Goal: Information Seeking & Learning: Learn about a topic

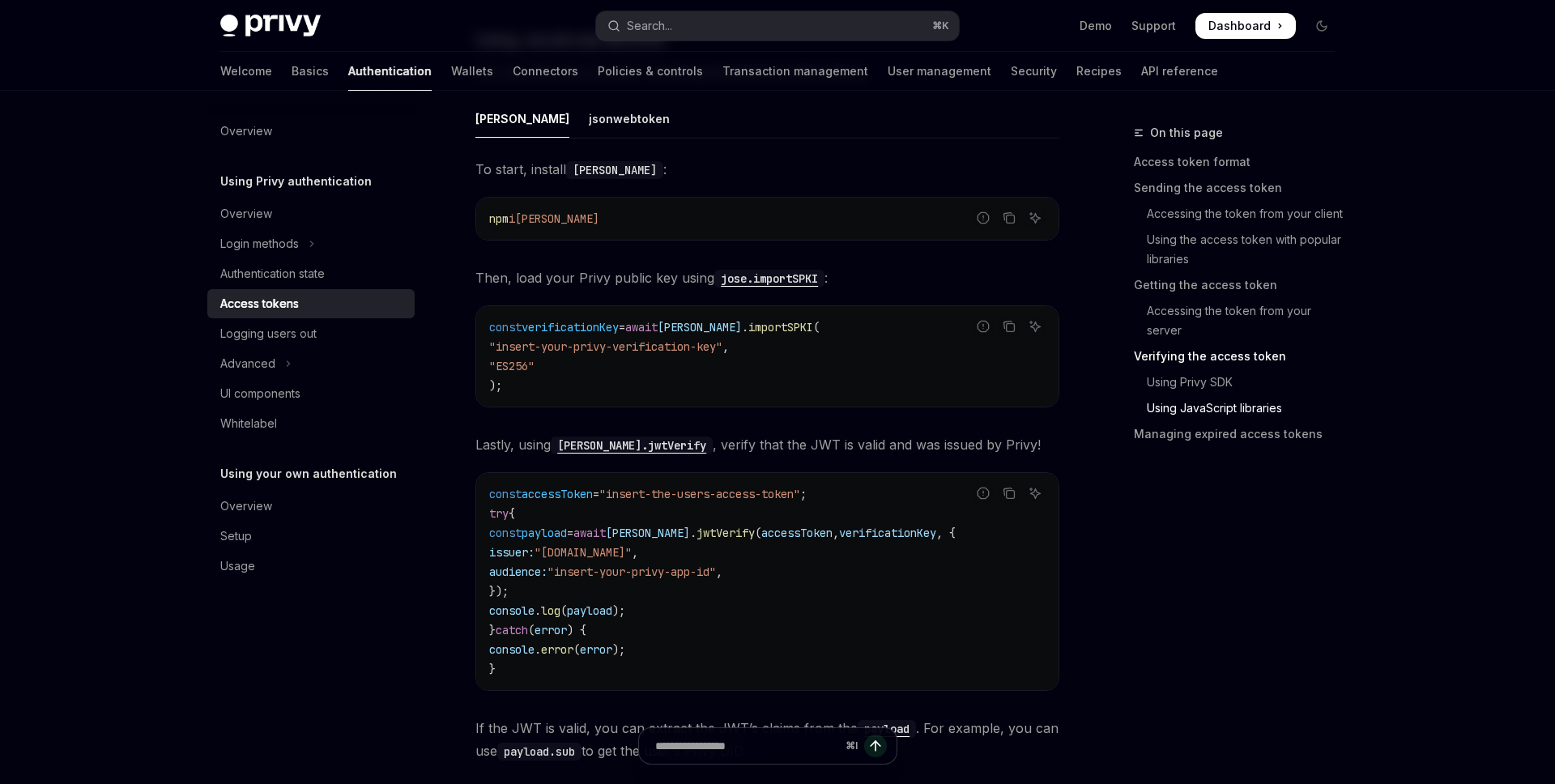
scroll to position [3718, 0]
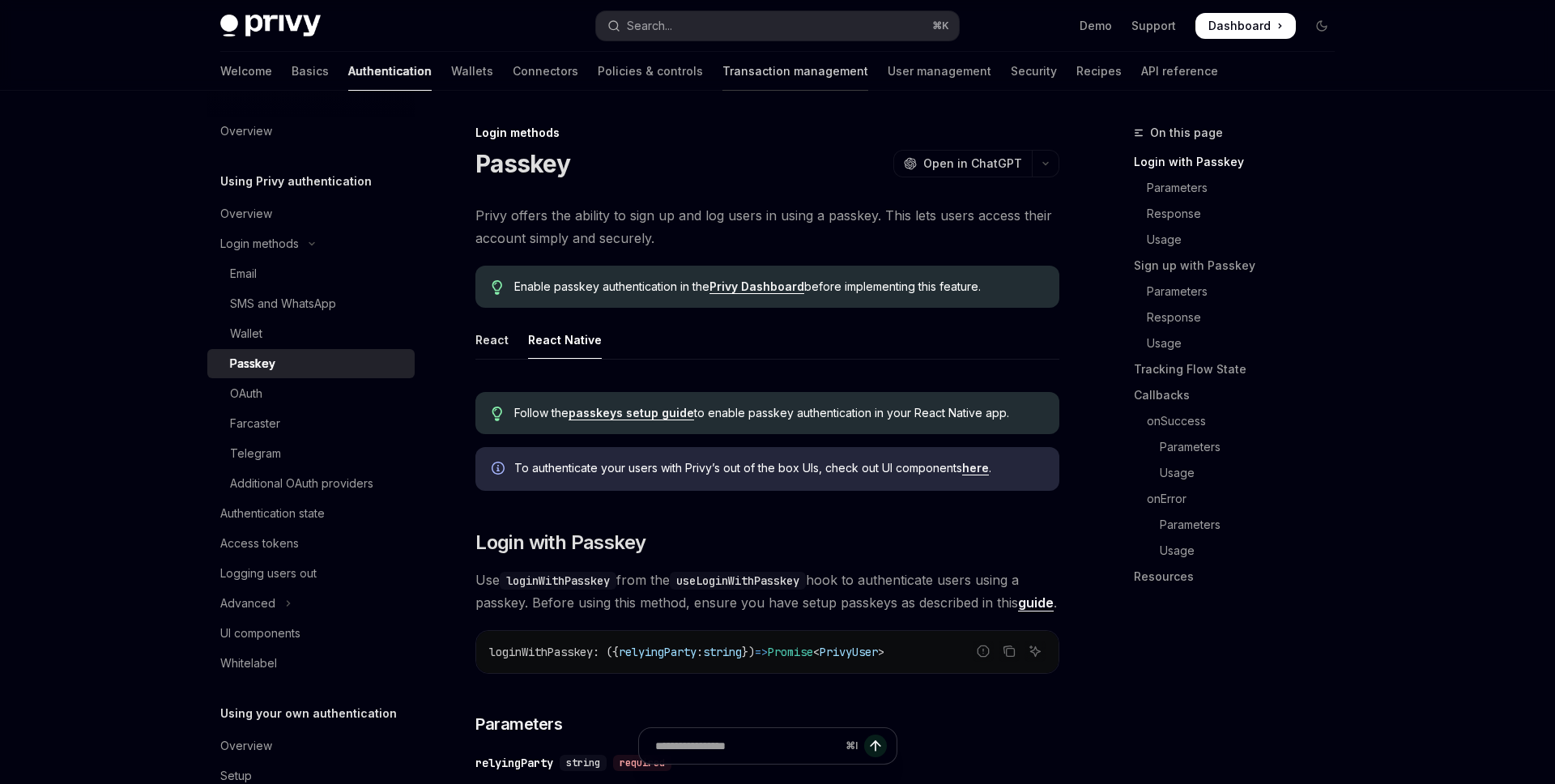
click at [722, 76] on link "Transaction management" at bounding box center [795, 71] width 145 height 39
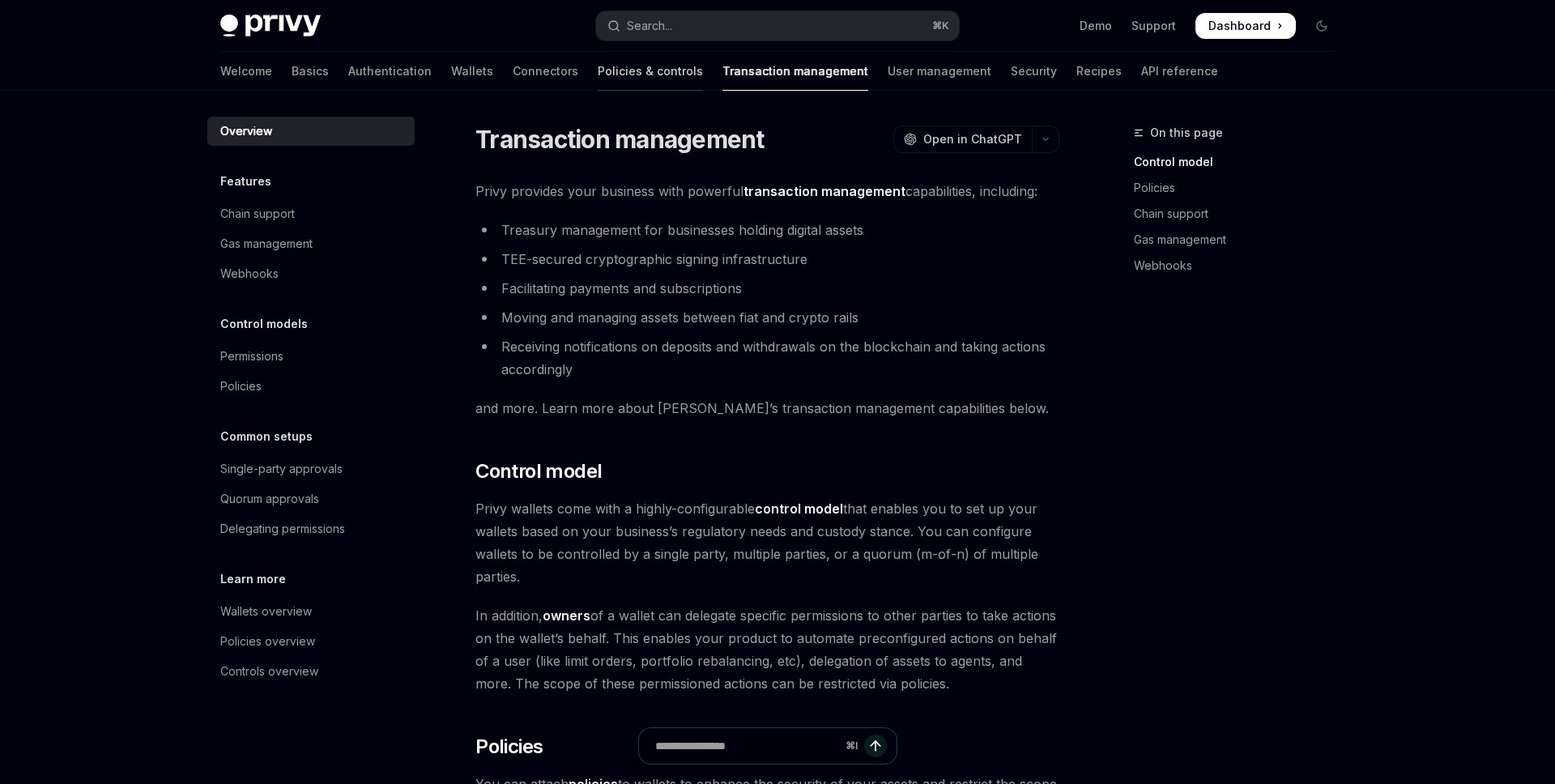
click at [598, 76] on link "Policies & controls" at bounding box center [650, 71] width 105 height 39
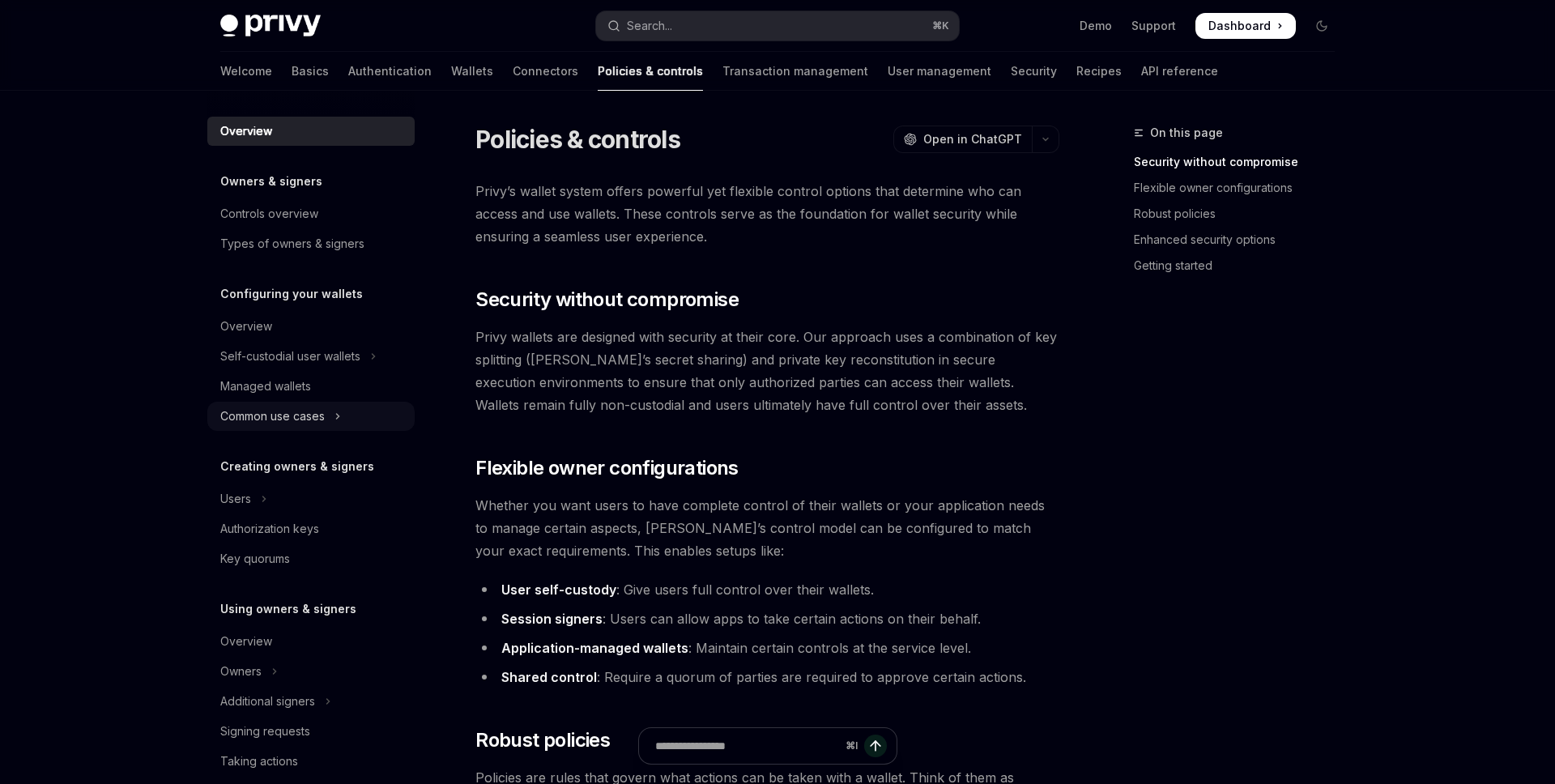
click at [344, 414] on button "Common use cases" at bounding box center [311, 416] width 208 height 29
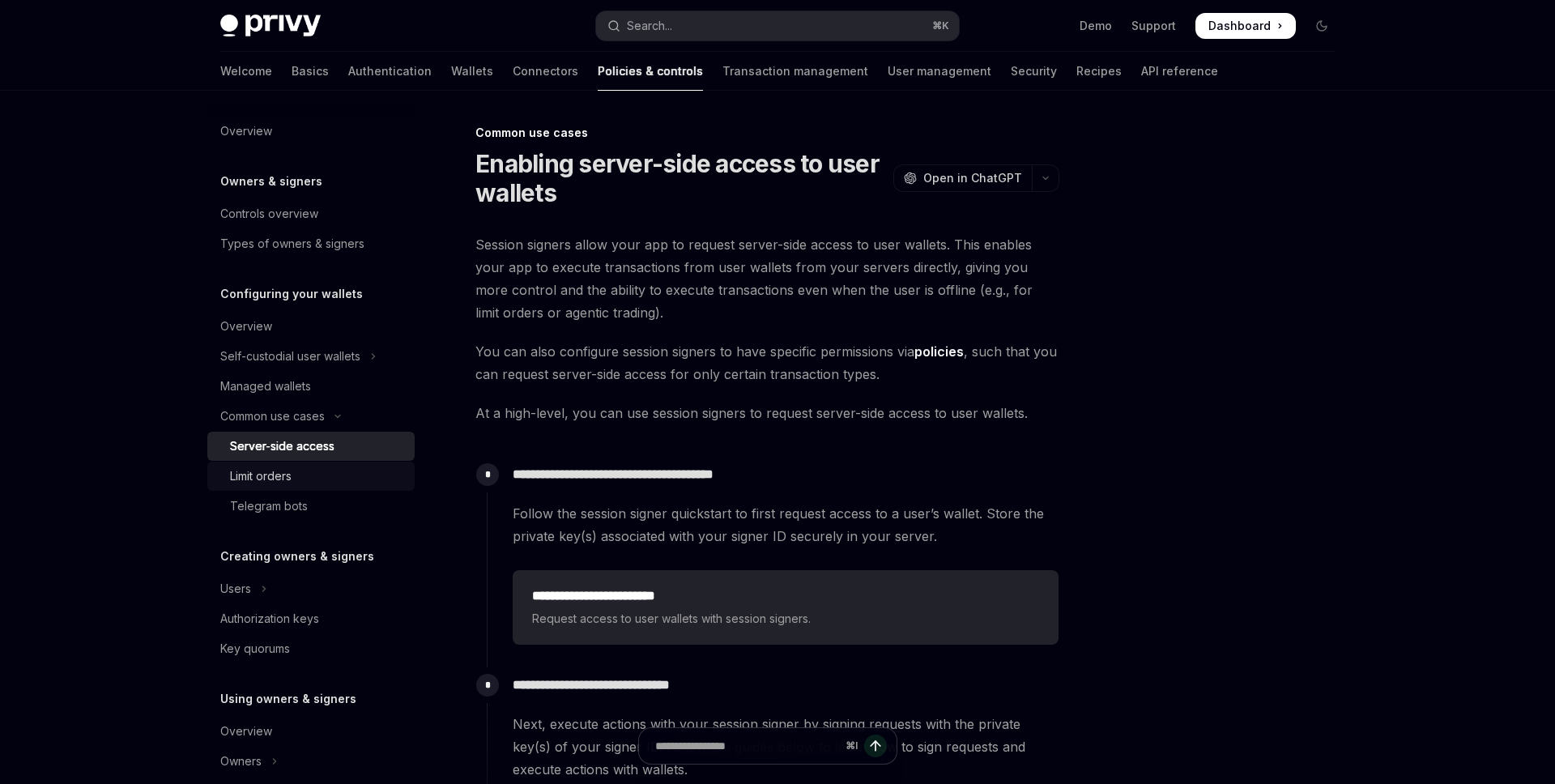
click at [337, 477] on div "Limit orders" at bounding box center [317, 476] width 175 height 19
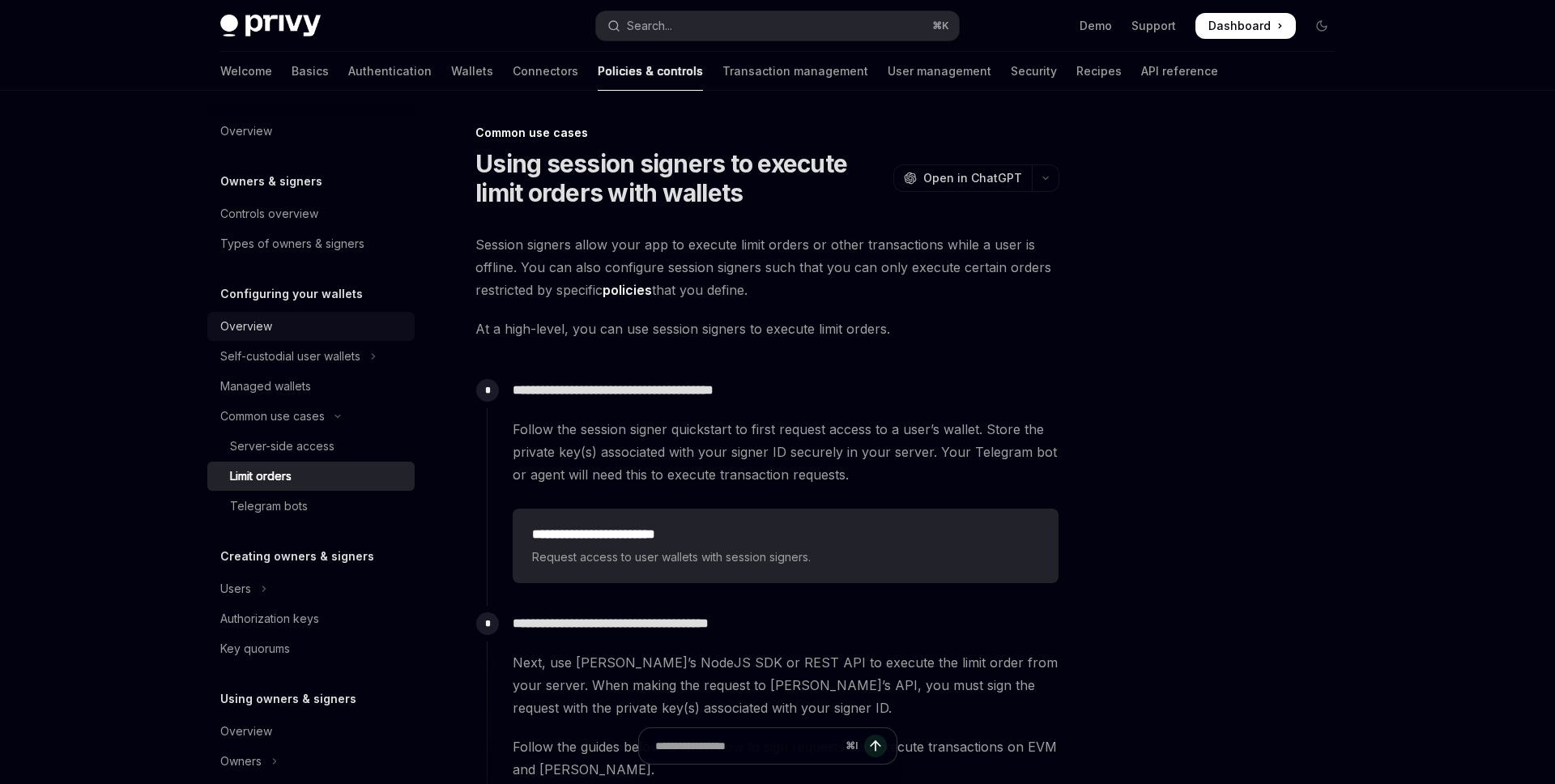
click at [261, 327] on div "Overview" at bounding box center [246, 326] width 52 height 19
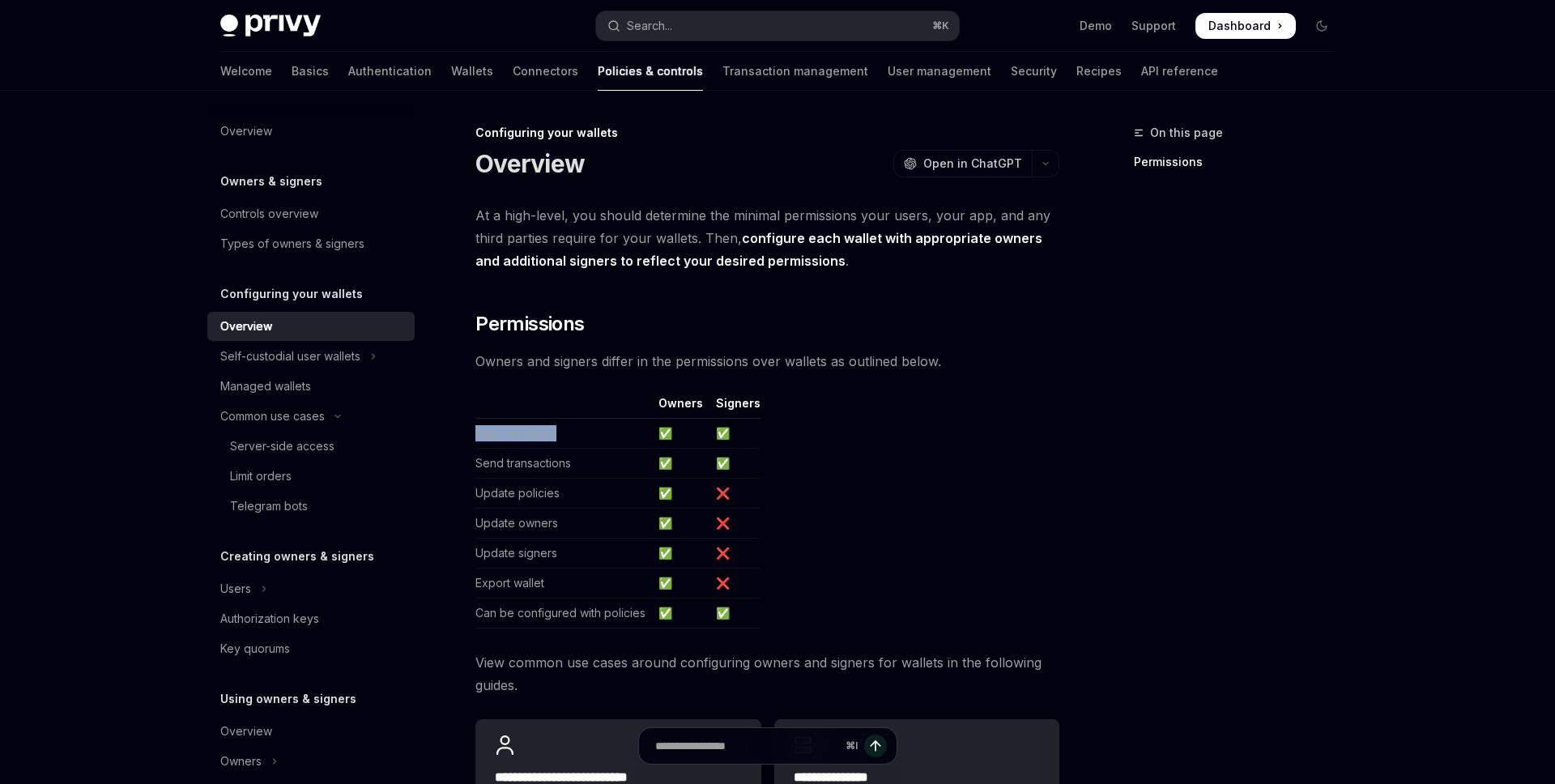
drag, startPoint x: 473, startPoint y: 430, endPoint x: 618, endPoint y: 430, distance: 145.0
click at [616, 430] on div "**********" at bounding box center [615, 628] width 894 height 1010
drag, startPoint x: 477, startPoint y: 466, endPoint x: 726, endPoint y: 447, distance: 249.7
click at [726, 448] on tr "Send transactions ✅ ✅" at bounding box center [618, 463] width 285 height 30
click at [824, 419] on table "Owners Signers Sign messages ✅ ✅ Send transactions ✅ ✅ Update policies ✅ ❌ Upda…" at bounding box center [767, 512] width 584 height 233
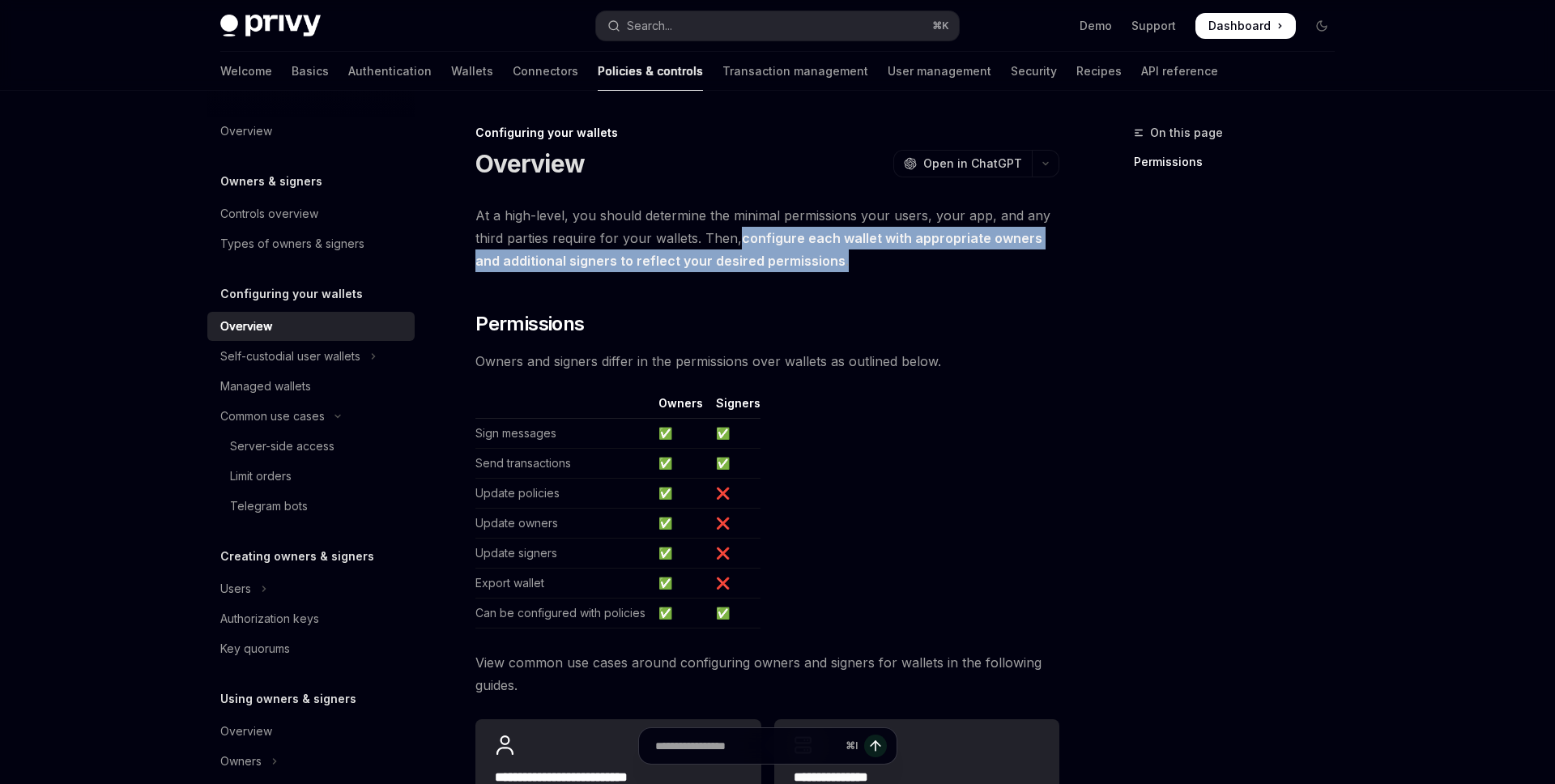
drag, startPoint x: 738, startPoint y: 238, endPoint x: 830, endPoint y: 250, distance: 92.8
click at [831, 250] on span "At a high-level, you should determine the minimal permissions your users, your …" at bounding box center [767, 237] width 584 height 68
click at [830, 250] on span "At a high-level, you should determine the minimal permissions your users, your …" at bounding box center [767, 237] width 584 height 68
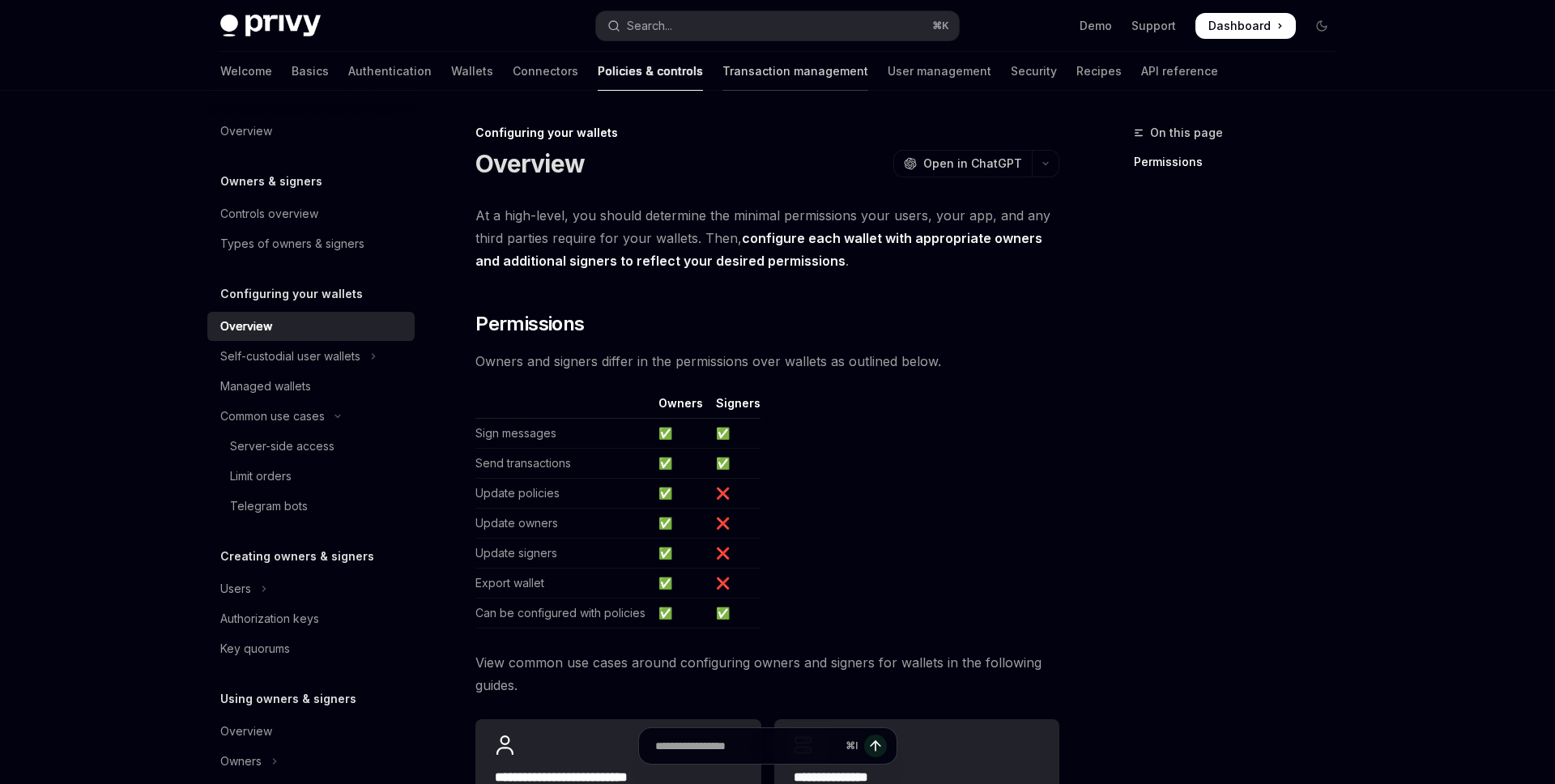
click at [722, 76] on link "Transaction management" at bounding box center [795, 71] width 145 height 39
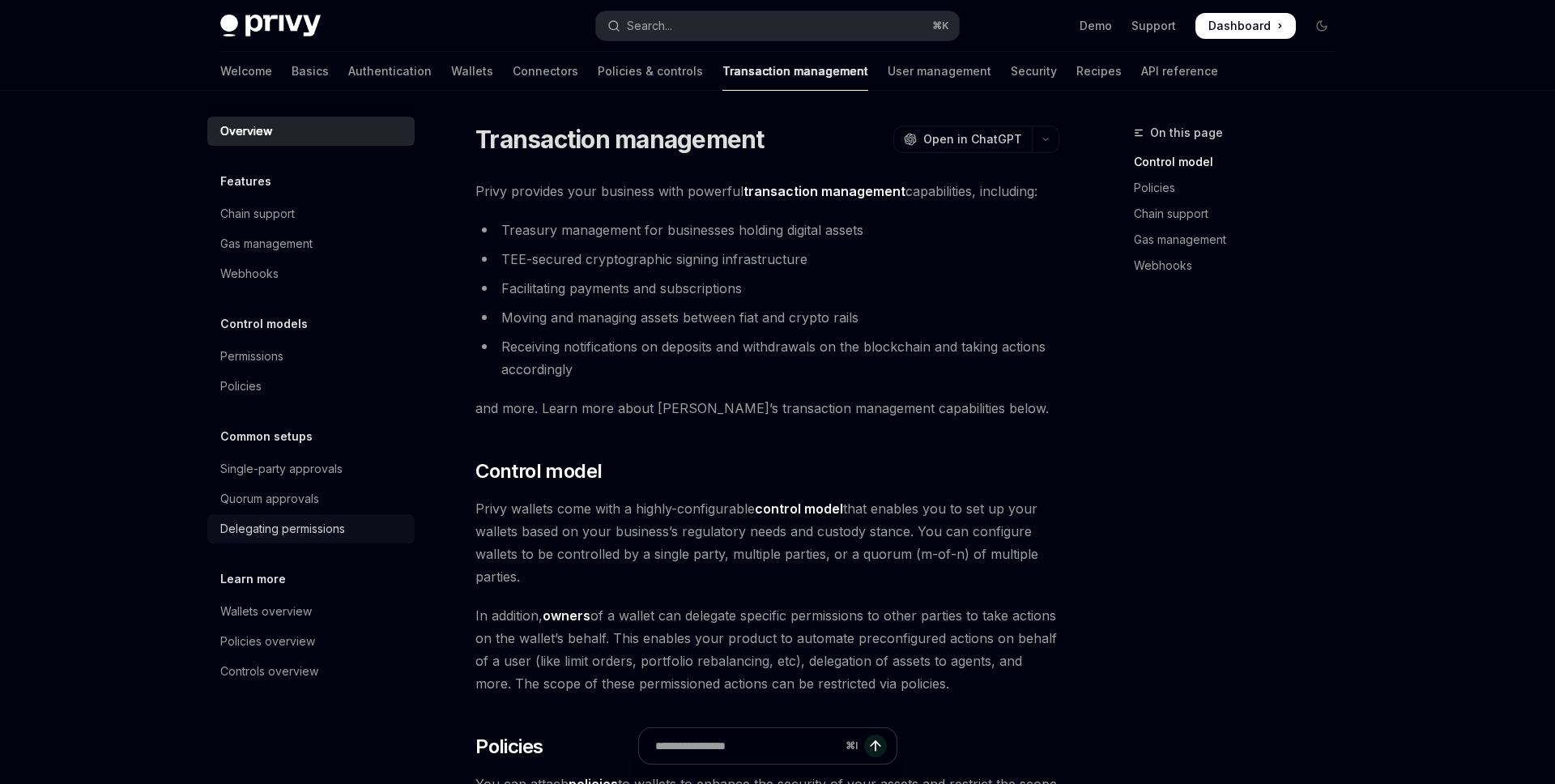
click at [231, 527] on div "Delegating permissions" at bounding box center [282, 529] width 124 height 19
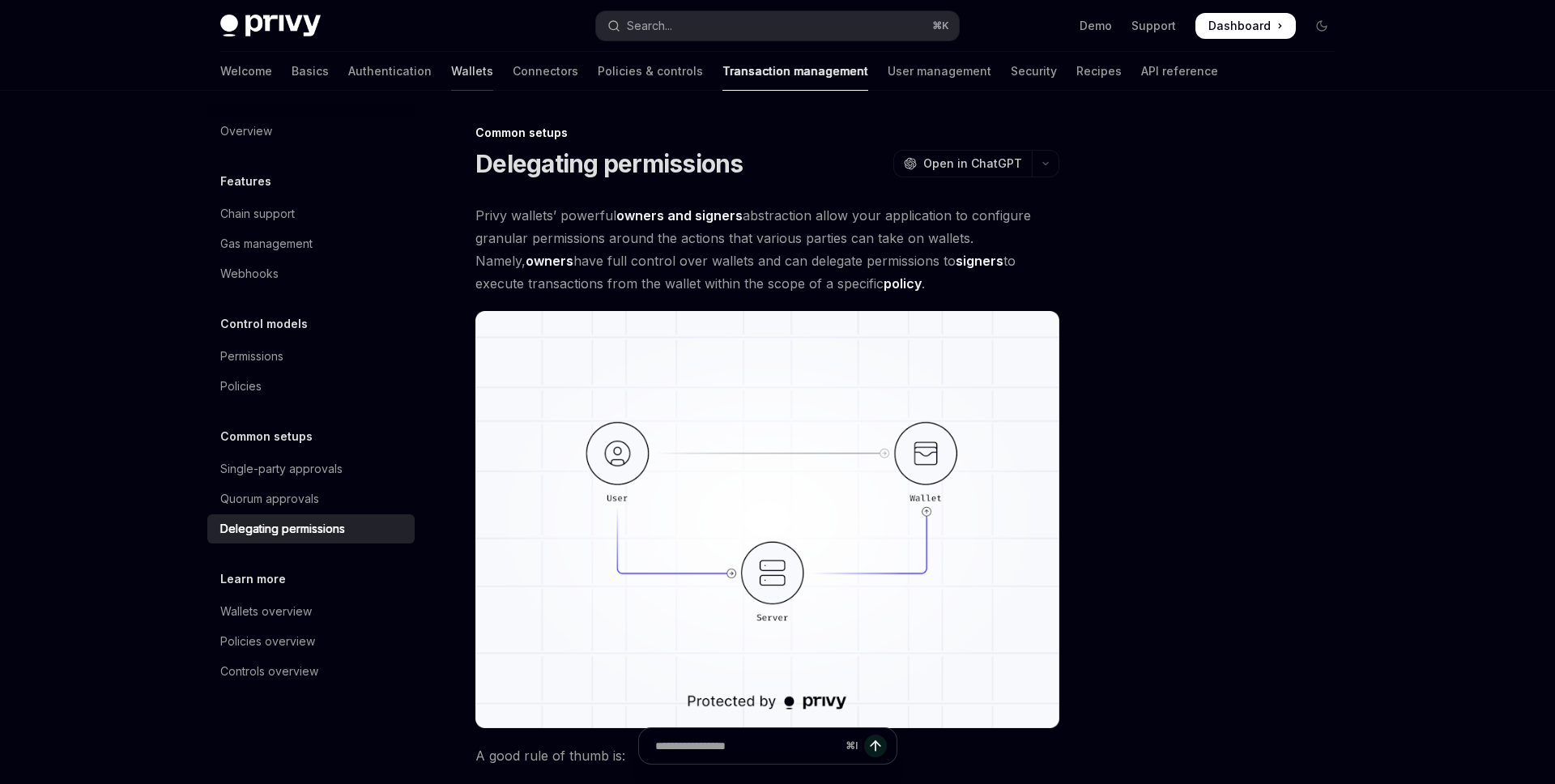
click at [451, 72] on link "Wallets" at bounding box center [472, 71] width 42 height 39
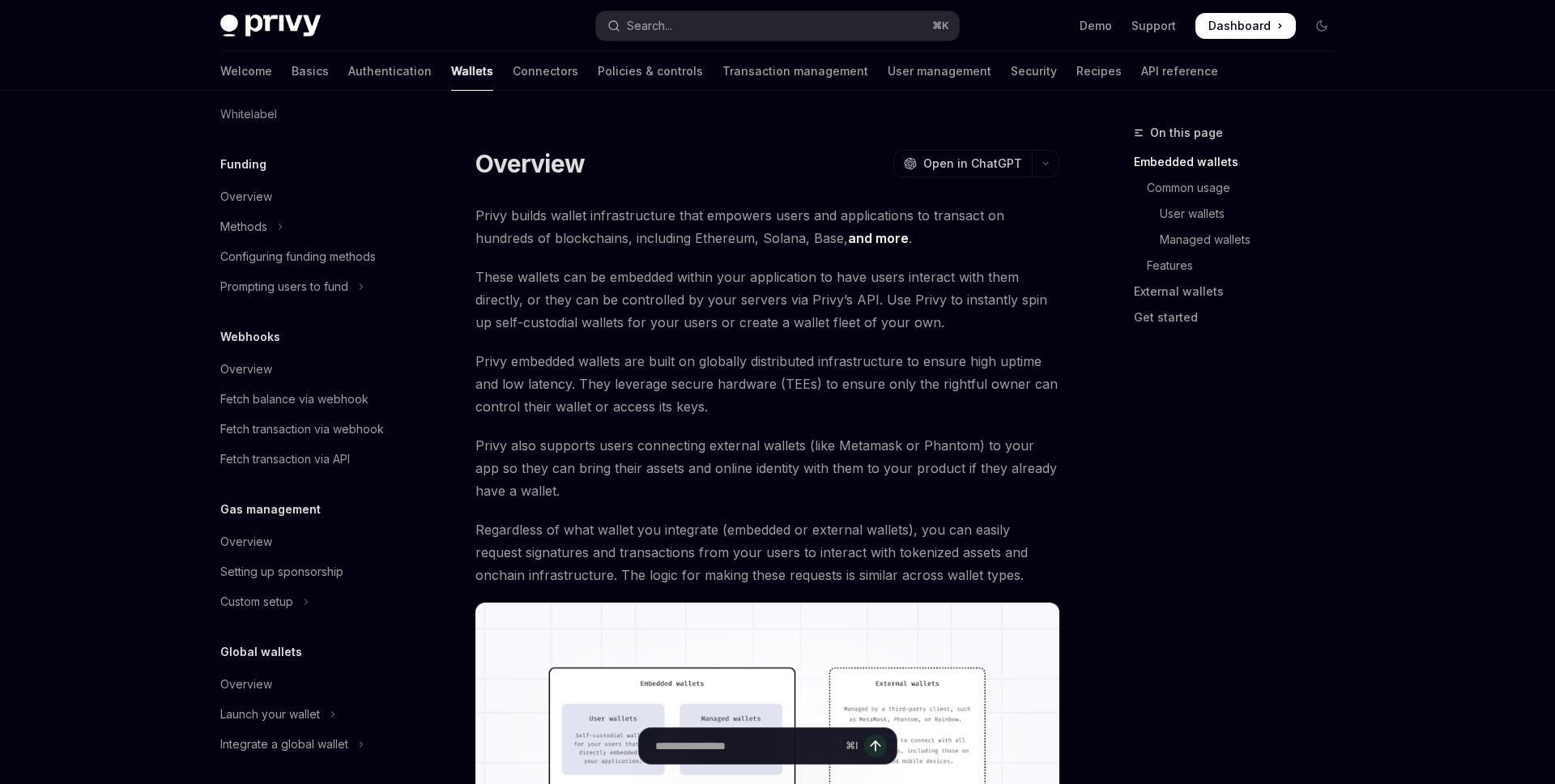
scroll to position [626, 0]
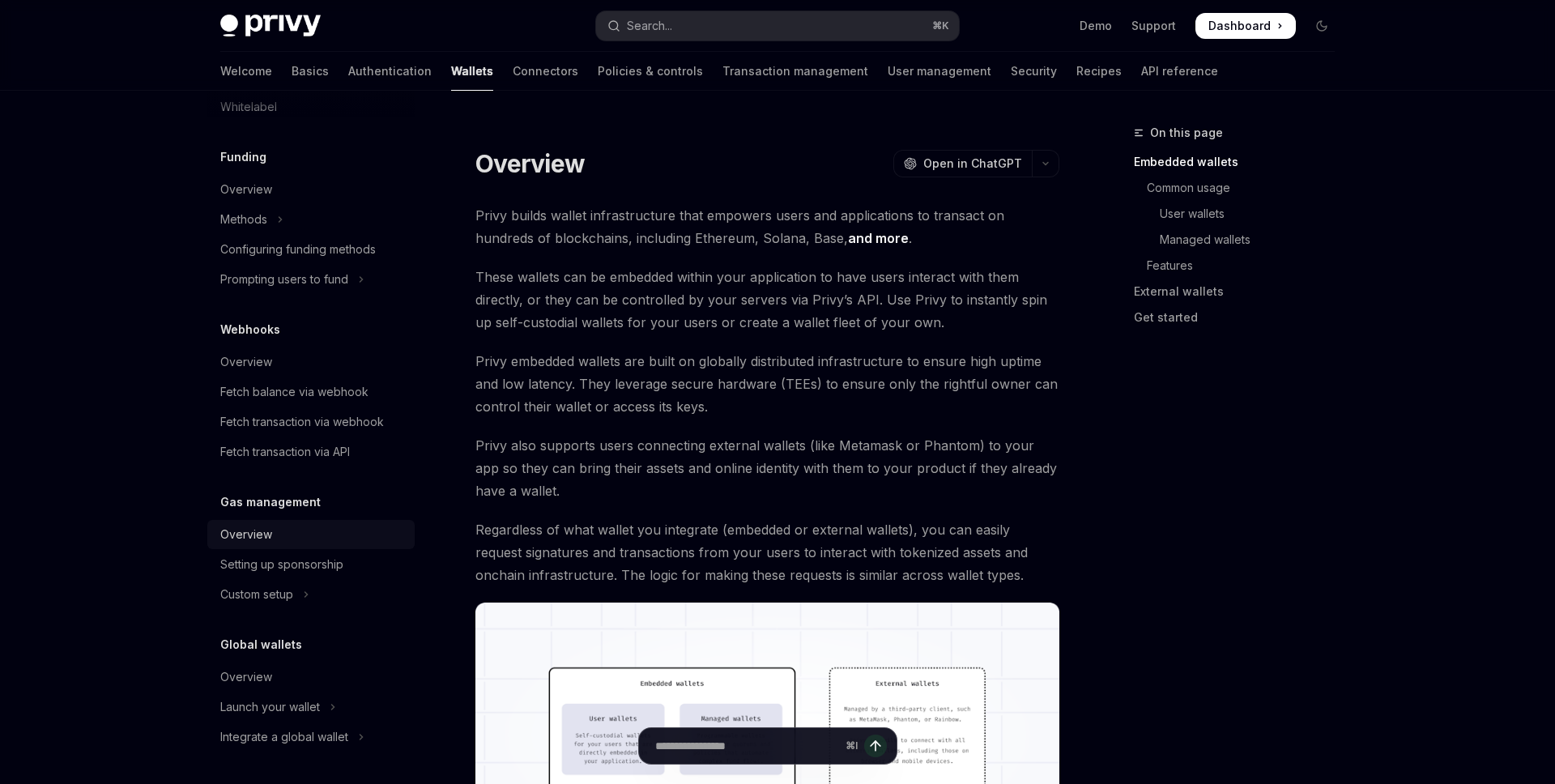
click at [254, 533] on div "Overview" at bounding box center [246, 534] width 52 height 19
type textarea "*"
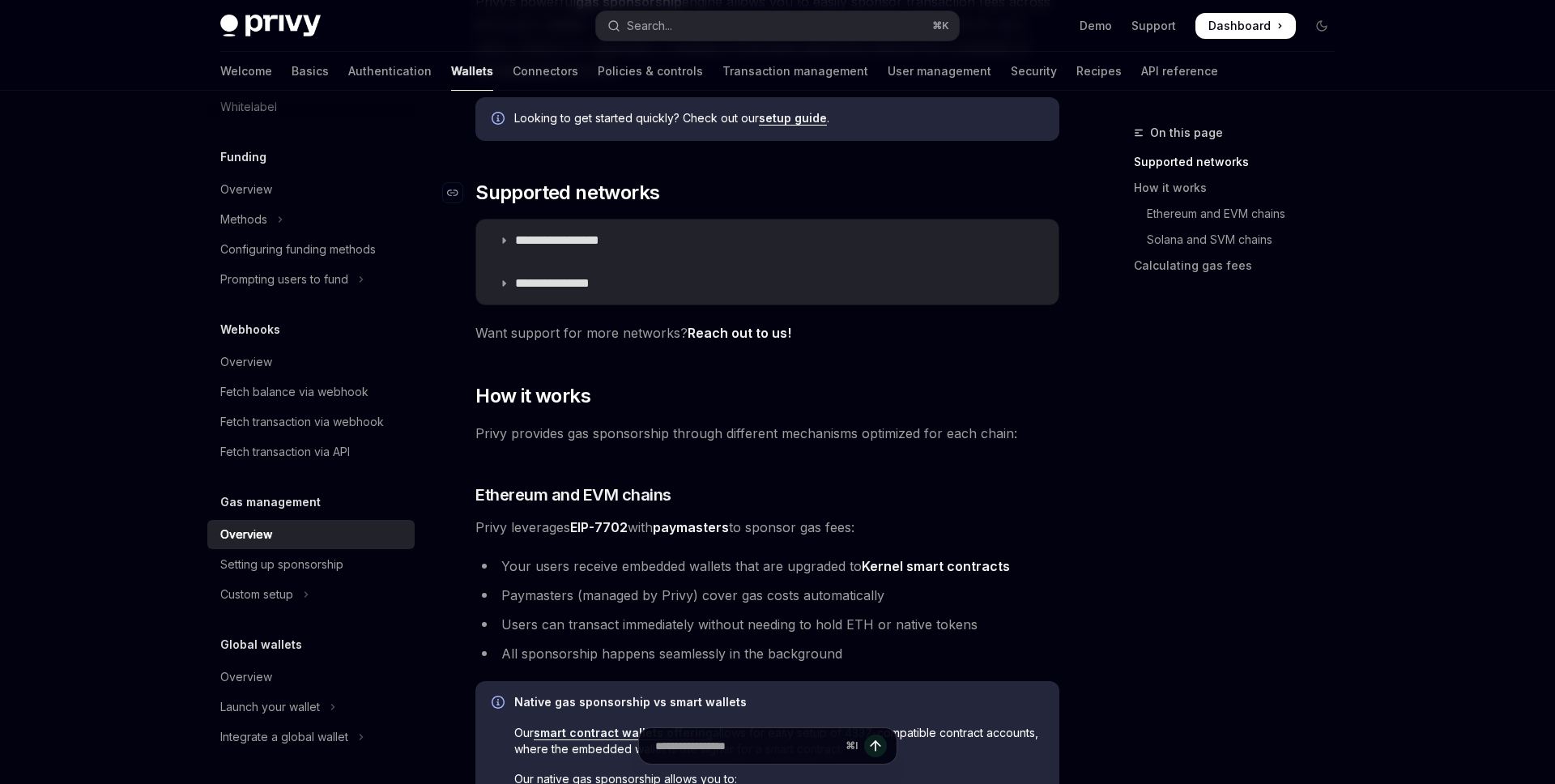
scroll to position [256, 0]
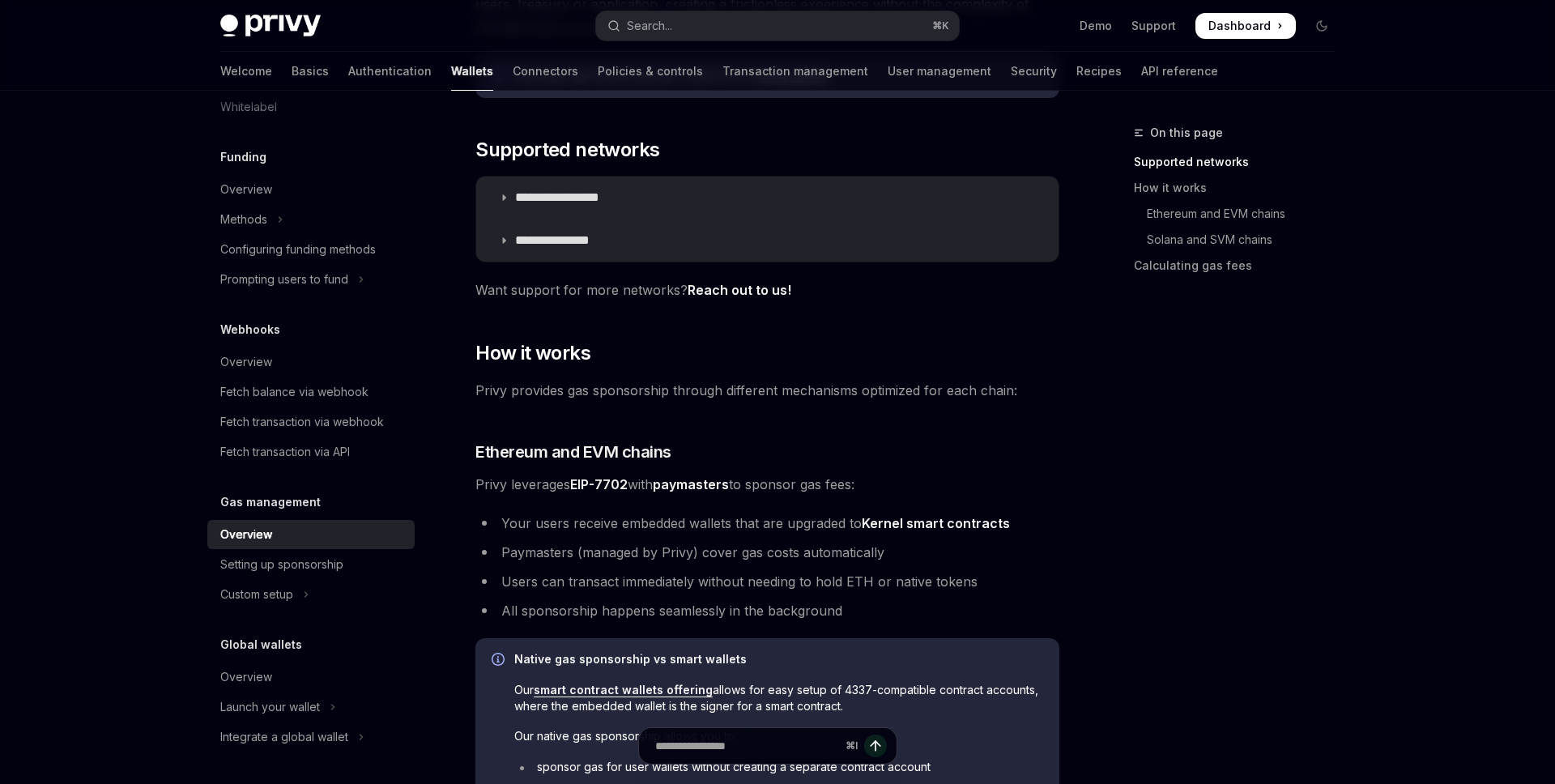
drag, startPoint x: 558, startPoint y: 484, endPoint x: 916, endPoint y: 488, distance: 358.0
click at [916, 488] on span "Privy leverages EIP-7702 with paymasters to sponsor gas fees:" at bounding box center [767, 485] width 584 height 23
click at [932, 525] on link "Kernel smart contracts" at bounding box center [935, 524] width 148 height 17
click at [547, 554] on li "Paymasters (managed by Privy) cover gas costs automatically" at bounding box center [767, 553] width 584 height 23
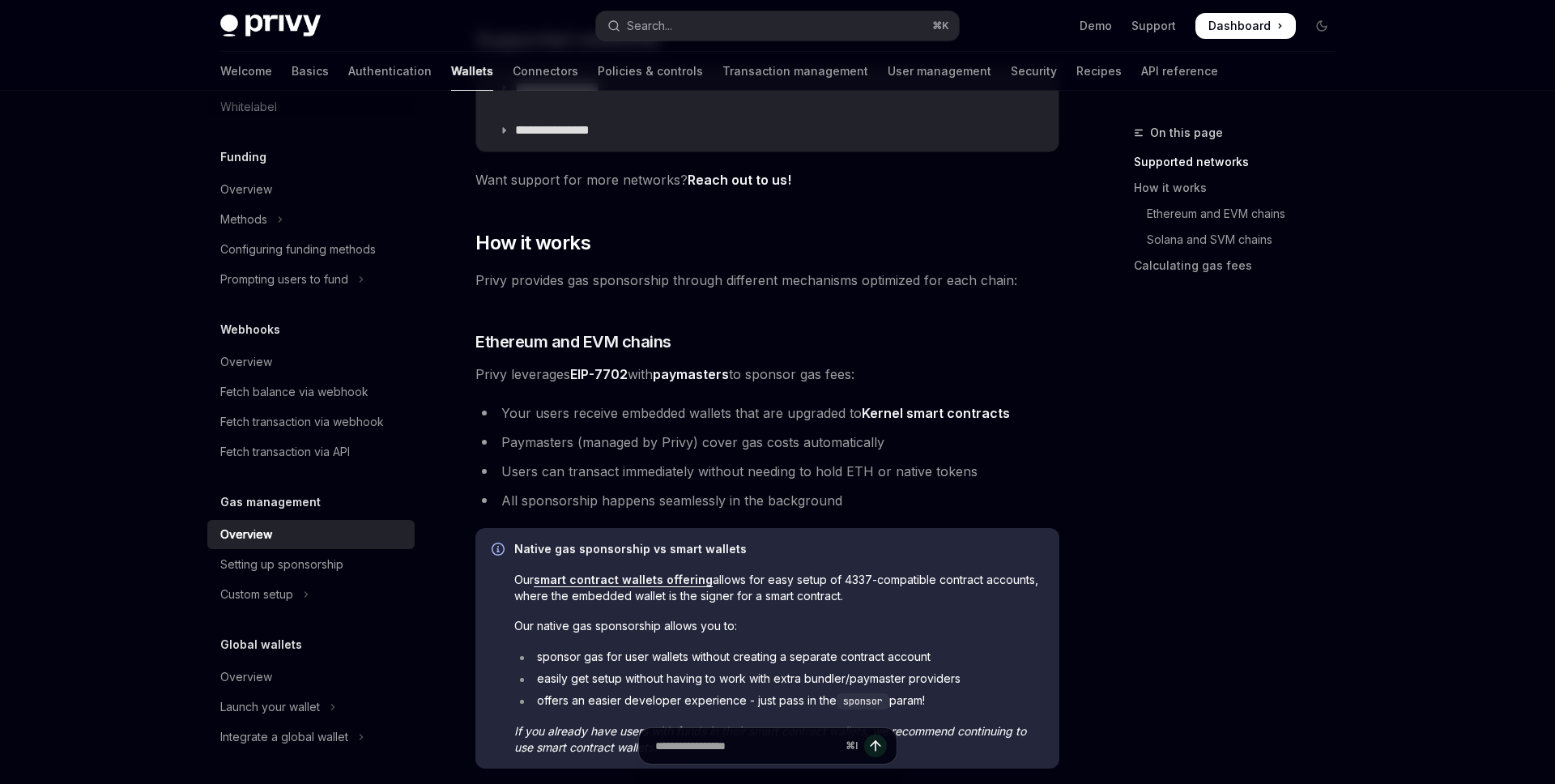
scroll to position [378, 0]
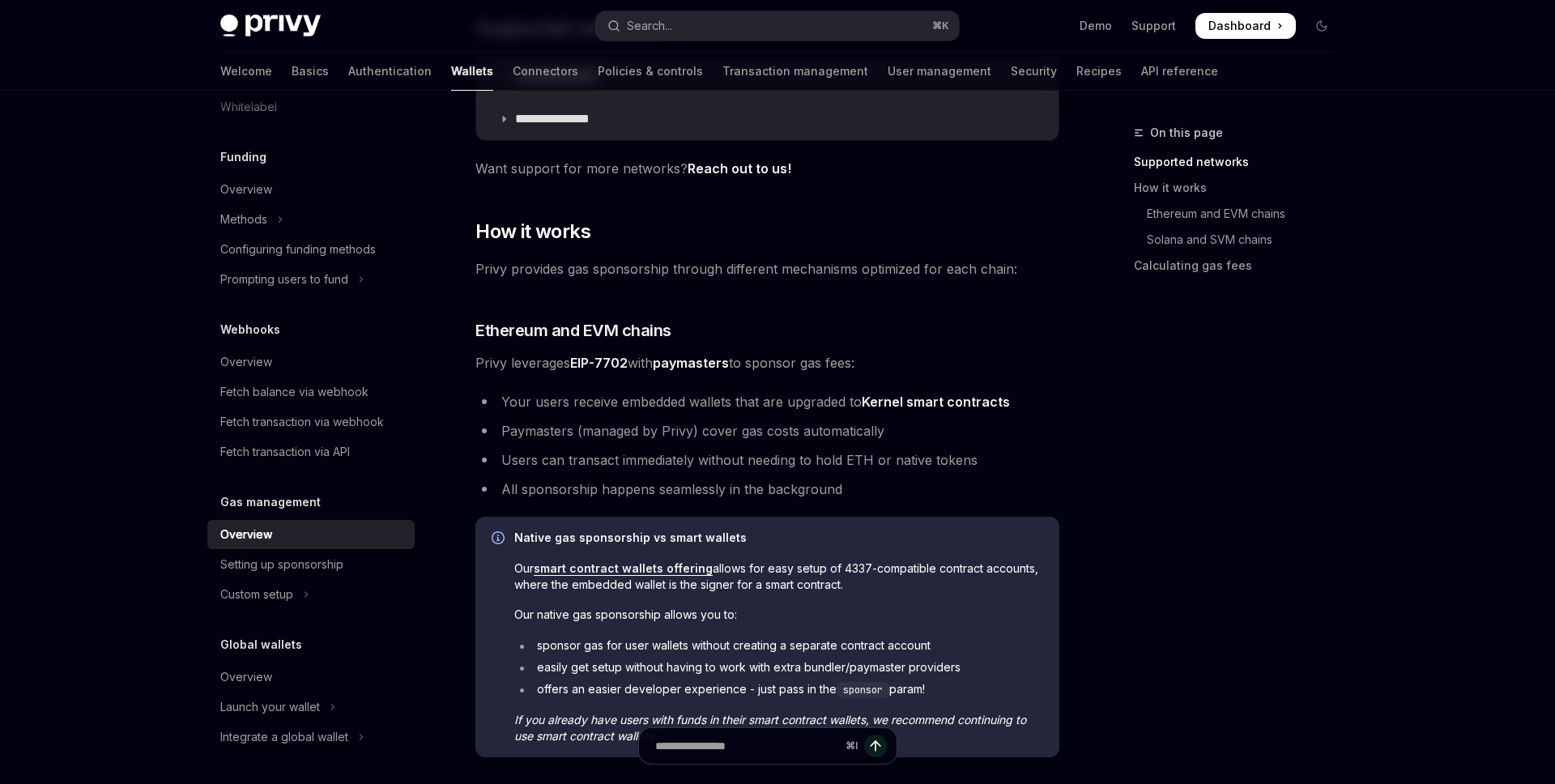
click at [821, 457] on li "Users can transact immediately without needing to hold ETH or native tokens" at bounding box center [767, 460] width 584 height 23
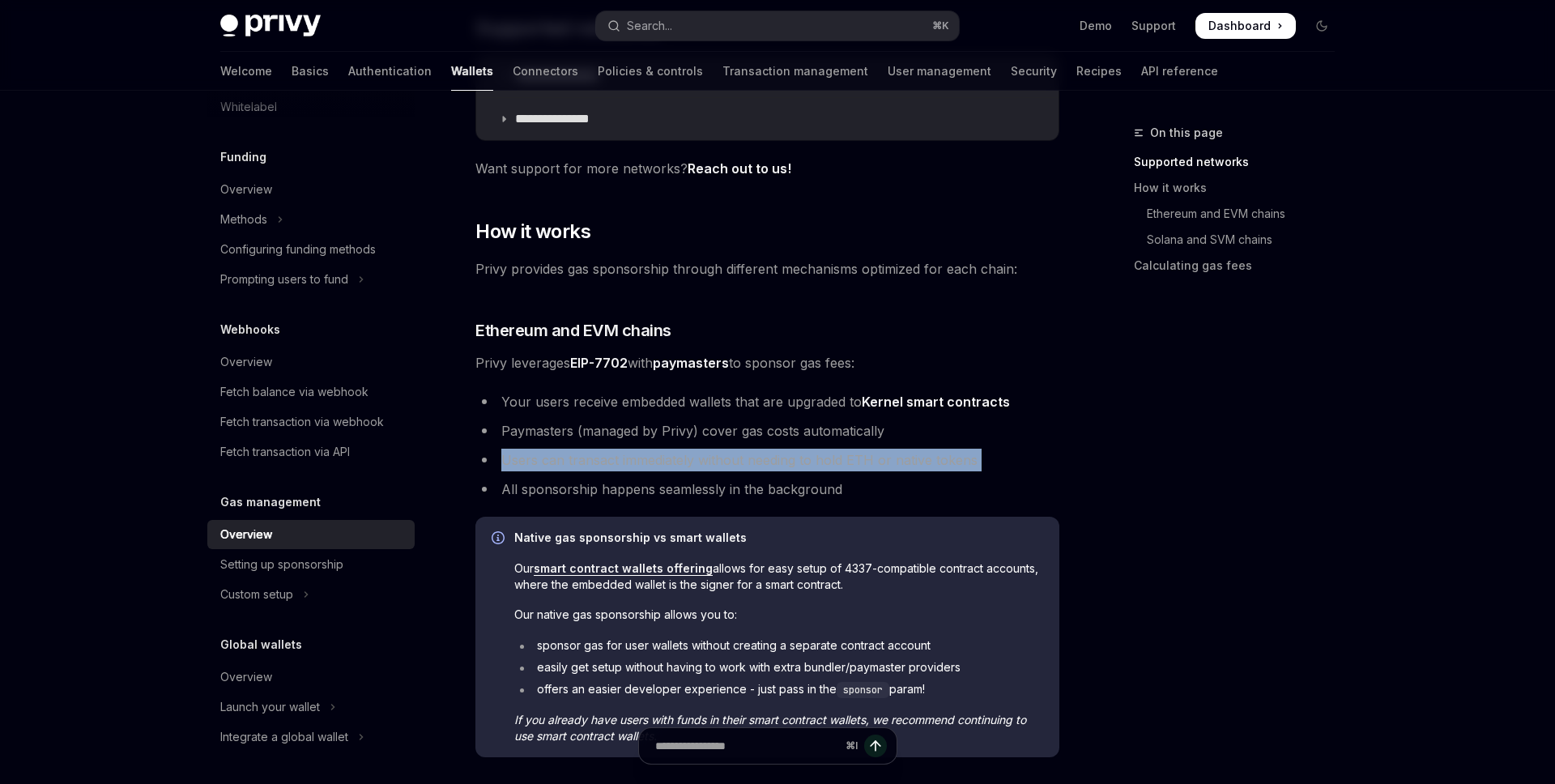
click at [821, 457] on li "Users can transact immediately without needing to hold ETH or native tokens" at bounding box center [767, 460] width 584 height 23
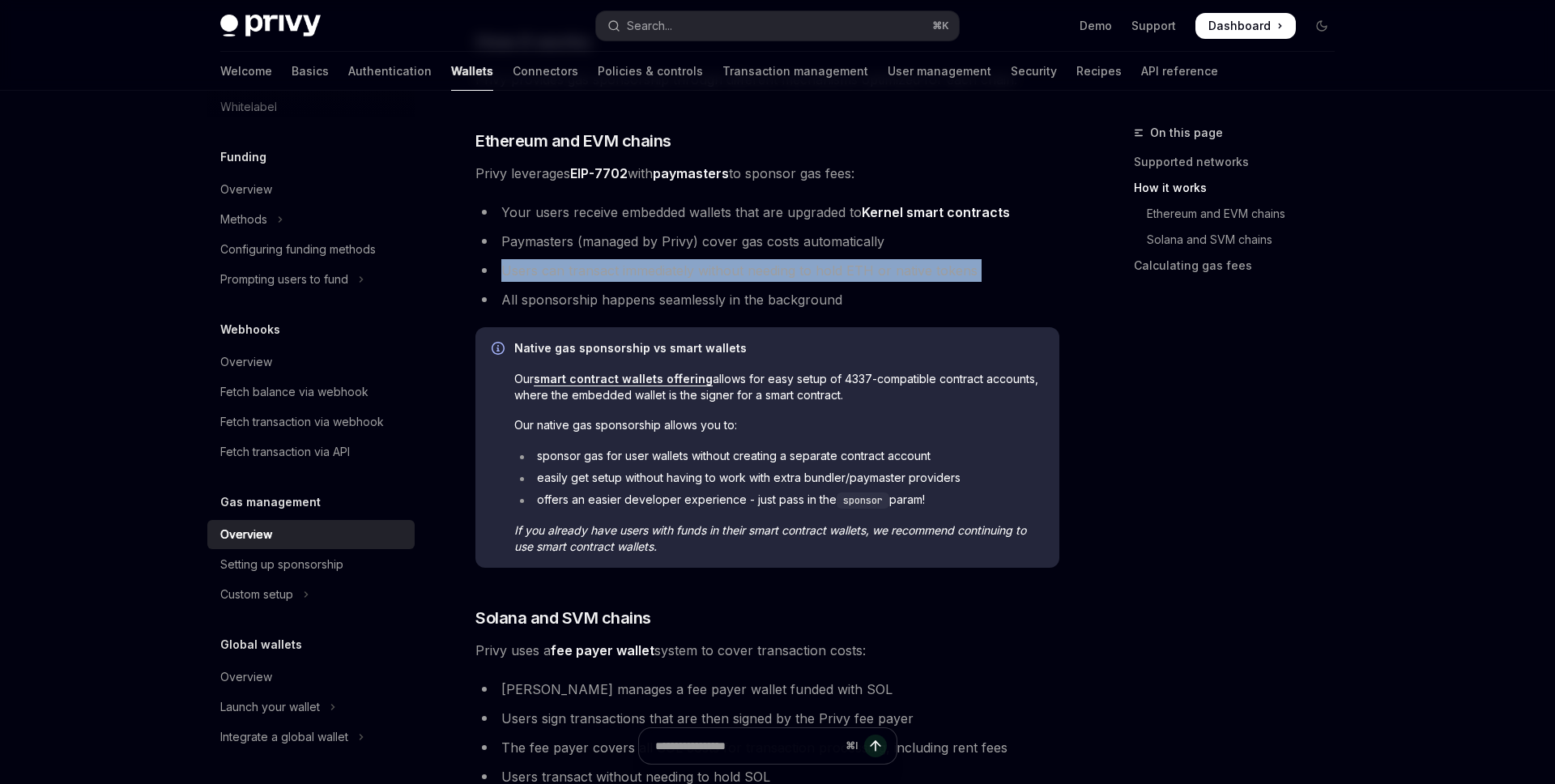
scroll to position [569, 0]
click at [1106, 414] on div "On this page Supported networks How it works Ethereum and EVM chains Solana and…" at bounding box center [1224, 453] width 246 height 661
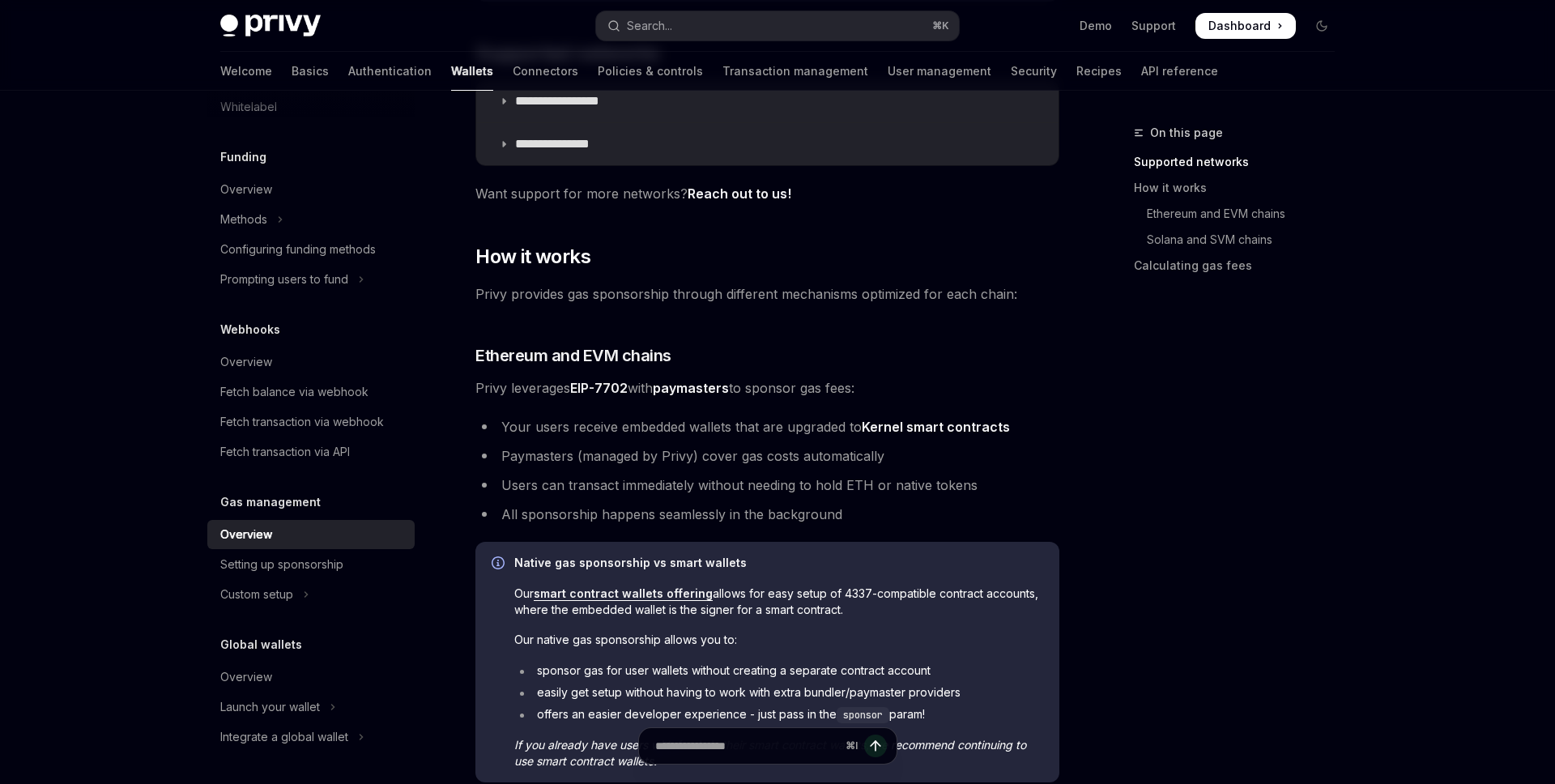
scroll to position [378, 0]
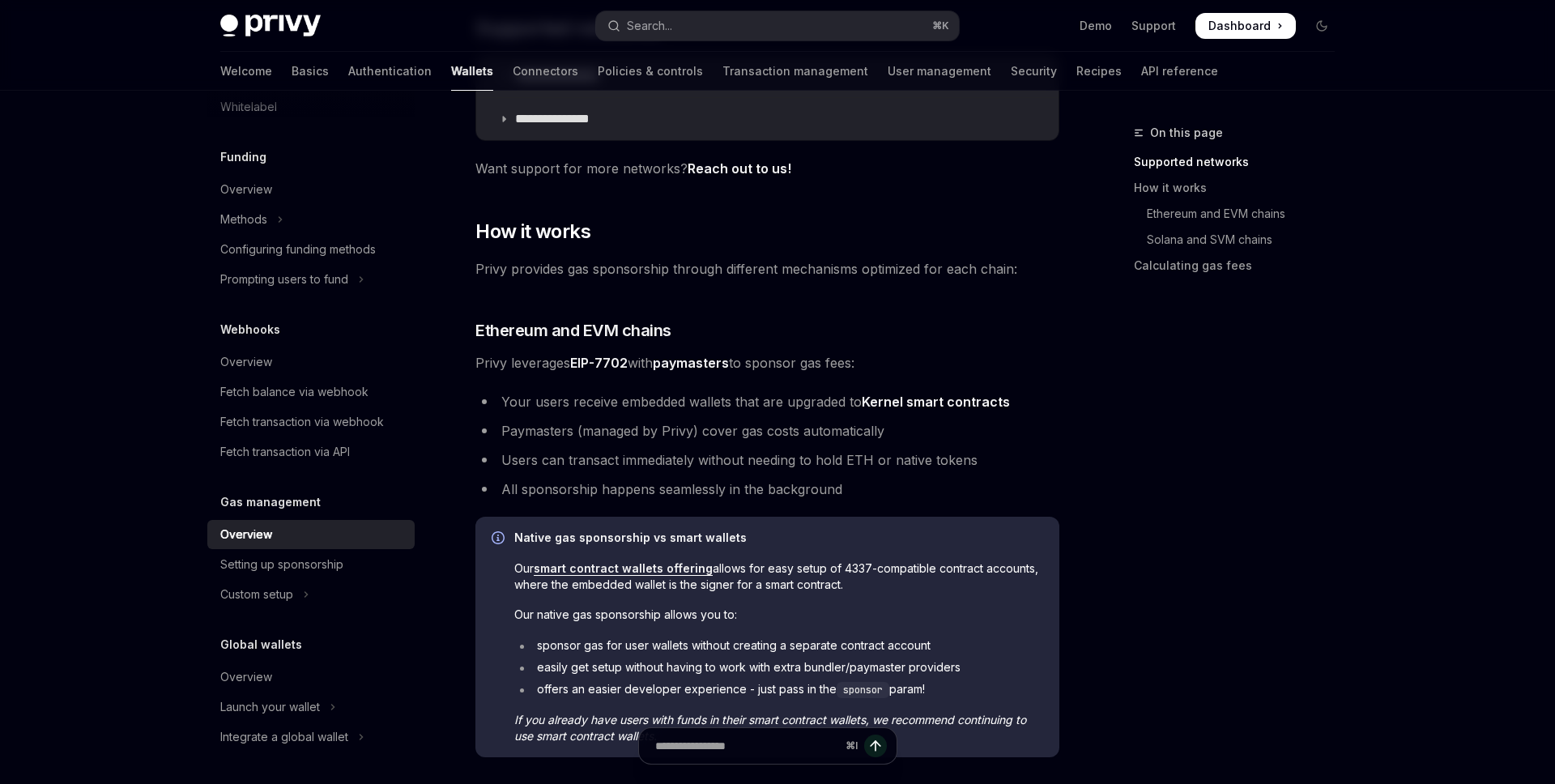
click at [502, 403] on li "Your users receive embedded wallets that are upgraded to Kernel smart contracts" at bounding box center [767, 402] width 584 height 23
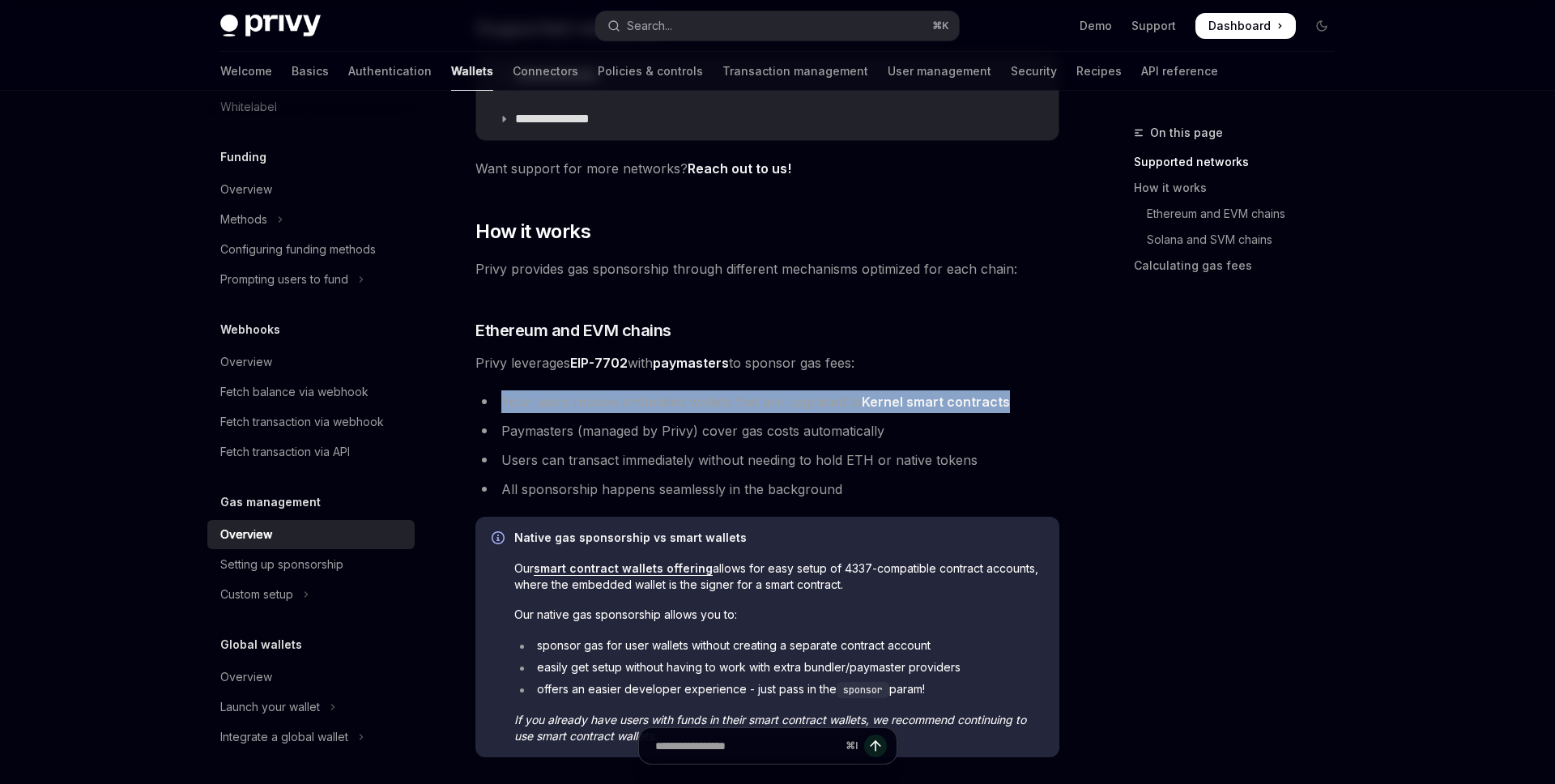
drag, startPoint x: 504, startPoint y: 403, endPoint x: 1028, endPoint y: 408, distance: 524.0
click at [1028, 408] on li "Your users receive embedded wallets that are upgraded to Kernel smart contracts" at bounding box center [767, 402] width 584 height 23
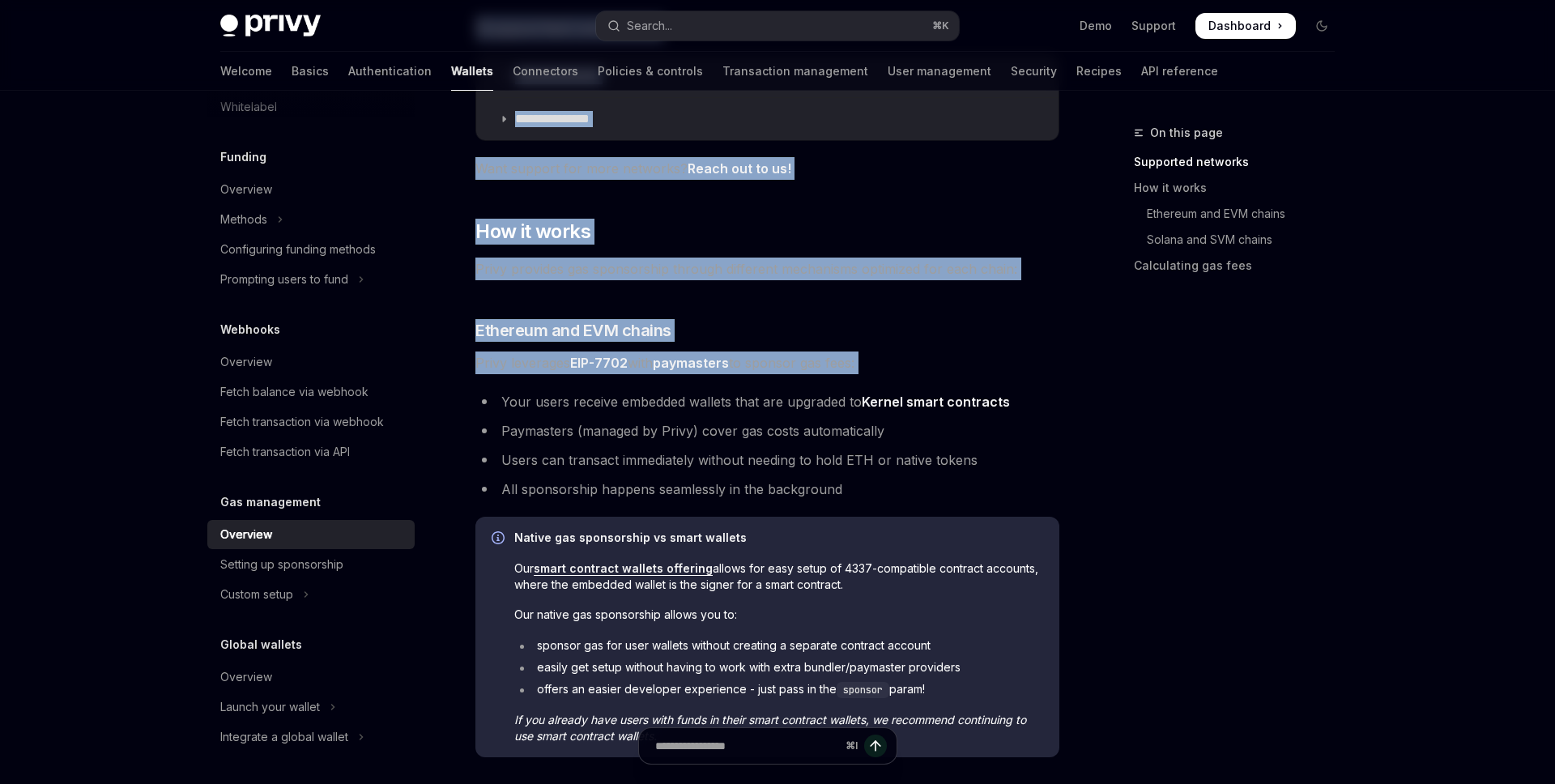
drag, startPoint x: 500, startPoint y: 400, endPoint x: 1086, endPoint y: 413, distance: 586.1
click at [1086, 413] on div "**********" at bounding box center [778, 627] width 1140 height 1831
